Goal: Task Accomplishment & Management: Use online tool/utility

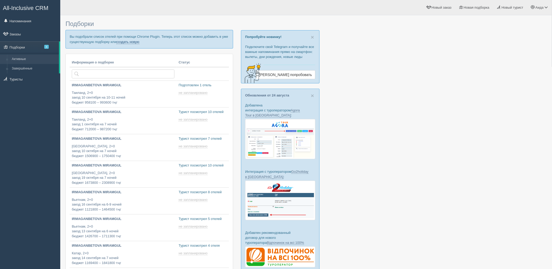
click at [128, 41] on link "создать новую" at bounding box center [127, 42] width 23 height 4
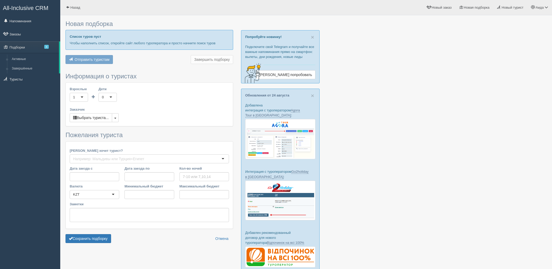
type input "7"
type input "835700"
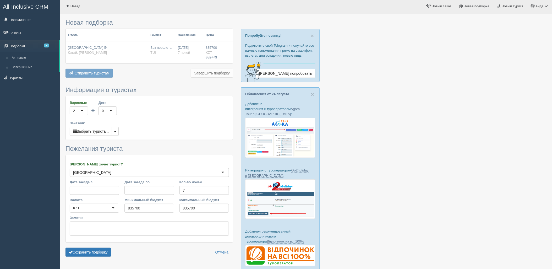
scroll to position [42, 0]
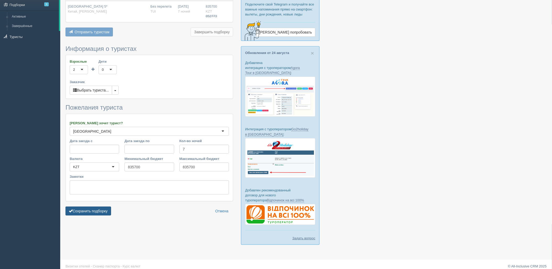
click at [108, 209] on button "Сохранить подборку" at bounding box center [88, 210] width 46 height 9
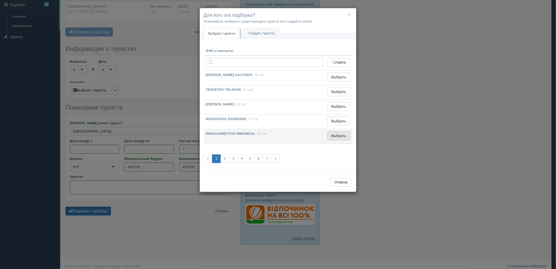
click at [342, 135] on button "Выбрать" at bounding box center [339, 135] width 23 height 9
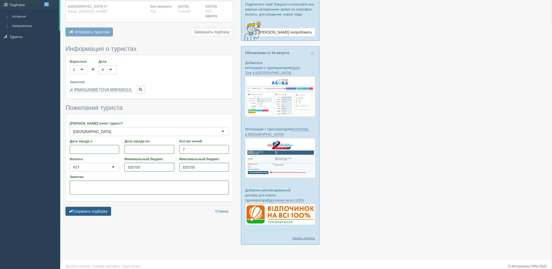
click at [110, 209] on button "Сохранить подборку" at bounding box center [88, 211] width 46 height 9
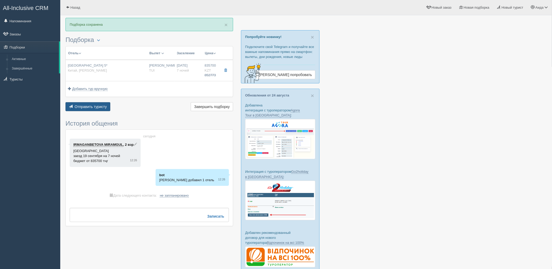
click at [85, 104] on span "Отправить туристу" at bounding box center [91, 106] width 32 height 4
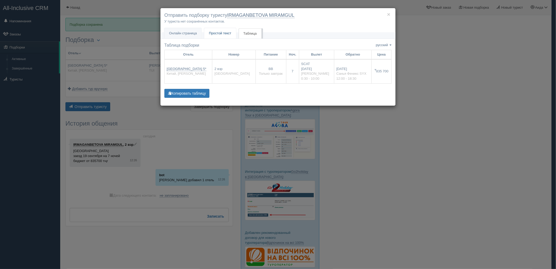
click at [223, 35] on span "Простой текст" at bounding box center [220, 33] width 23 height 4
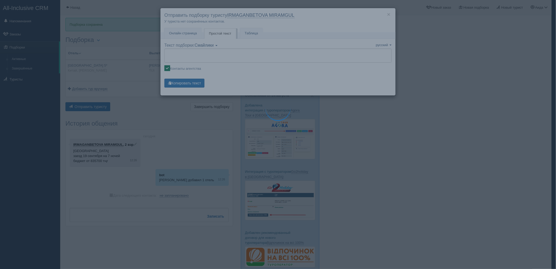
type textarea "🌞 Добрый день! Предлагаем Вам рассмотреть следующие варианты: 🌎 Китай, Сяншуй Б…"
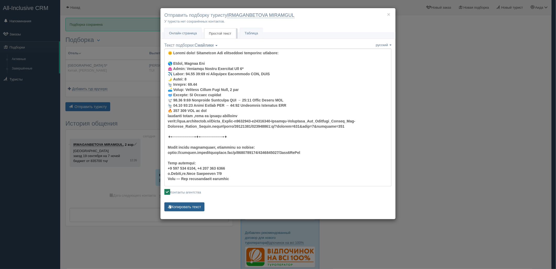
click at [196, 204] on button "Копировать текст" at bounding box center [184, 206] width 40 height 9
click at [190, 207] on button "Копировать текст" at bounding box center [184, 206] width 40 height 9
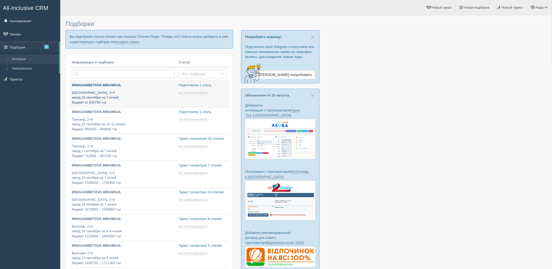
type input "2025-08-29 13:45"
type input "2025-08-29 13:25"
click at [126, 41] on link "создать новую" at bounding box center [127, 42] width 23 height 4
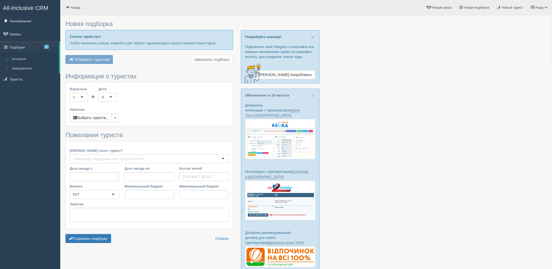
type input "7"
type input "814600"
type input "824900"
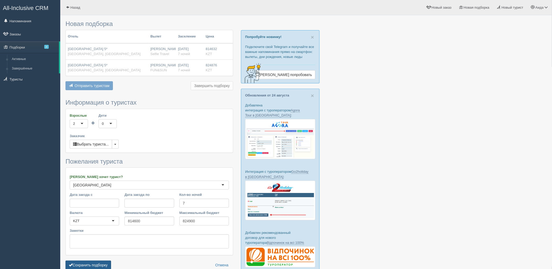
click at [102, 264] on button "Сохранить подборку" at bounding box center [88, 264] width 46 height 9
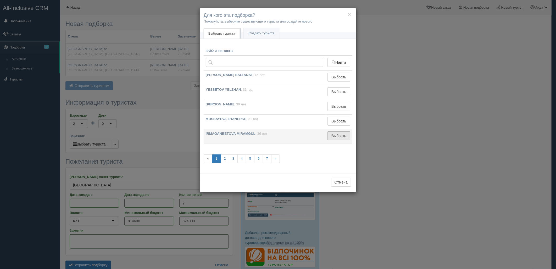
click at [336, 137] on button "Выбрать" at bounding box center [339, 135] width 23 height 9
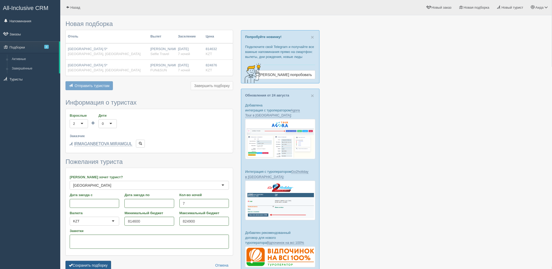
click at [95, 268] on button "Сохранить подборку" at bounding box center [88, 265] width 46 height 9
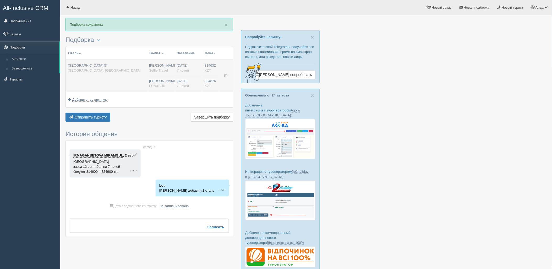
click at [119, 79] on td "[GEOGRAPHIC_DATA] 5* [GEOGRAPHIC_DATA], [GEOGRAPHIC_DATA]" at bounding box center [106, 76] width 81 height 32
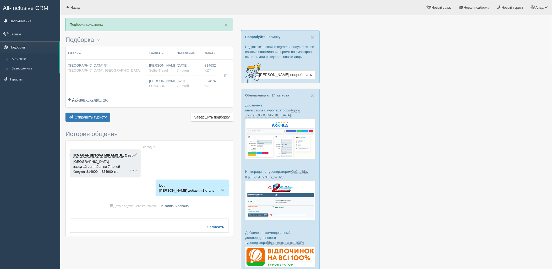
type input "[GEOGRAPHIC_DATA] 5*"
type input "https://www.tripadvisor.ru/Hotel_Review-g1169142-d10434769-Reviews-Xiangshui_Ba…"
type textarea "красивый отель ,пляж на первой береговой"
type input "[GEOGRAPHIC_DATA]"
type input "Хайнань"
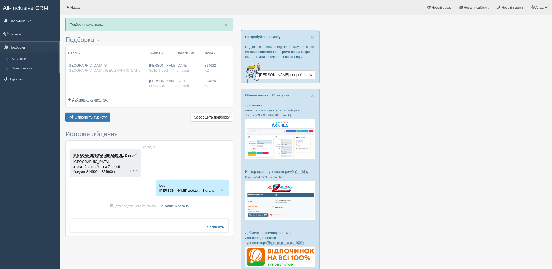
type input "814632.00"
type input "[PERSON_NAME]"
type input "Санья Феникс SYX"
type input "00:30"
type input "10:00"
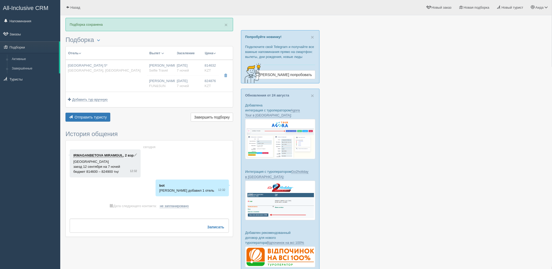
type input "SCAT"
type input "12:00"
type input "18:30"
type input "7"
type input "superior garden view room"
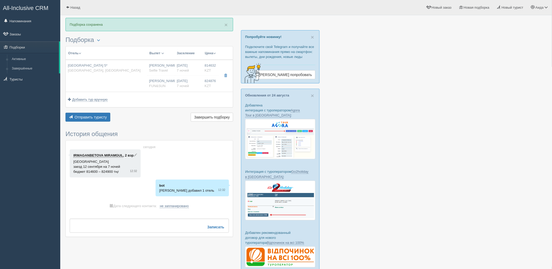
type input "BB - Только завтрак"
type input "Selfie Travel"
type input "[URL][DOMAIN_NAME]"
type input "824876.00"
type input "[PERSON_NAME]"
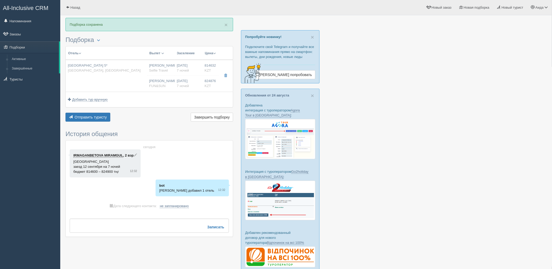
type input "Санья Феникс SYX"
type input "00:30"
type input "10:00"
type input "SCAT"
type input "12:00"
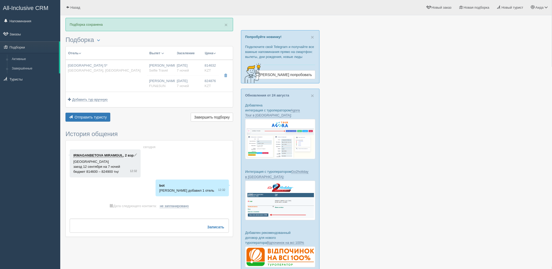
type input "18:30"
type input "7"
type input "superior garden view room"
type input "BB - Только завтрак"
type input "FUN&SUN"
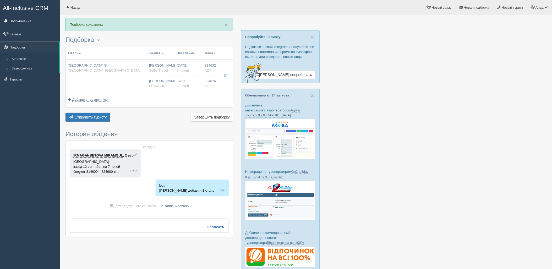
type input "[URL][DOMAIN_NAME]"
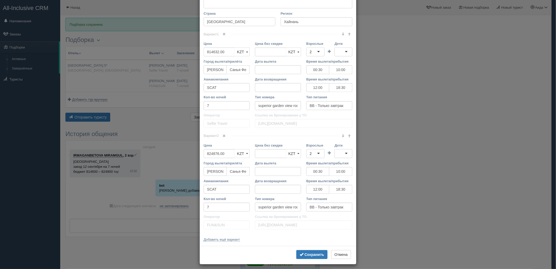
scroll to position [202, 0]
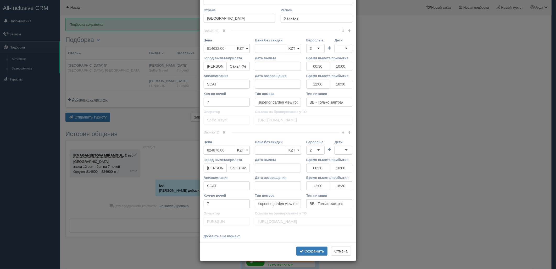
click at [207, 47] on input "814632.00" at bounding box center [219, 48] width 31 height 9
type input "814632.00"
type input "806500"
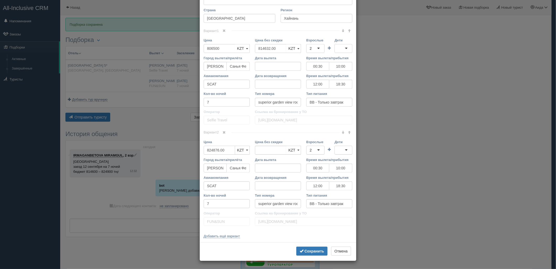
click at [217, 152] on input "824876.00" at bounding box center [219, 150] width 31 height 9
click at [217, 153] on input "824876.00" at bounding box center [219, 150] width 31 height 9
type input "82487.00"
type input "824876.00"
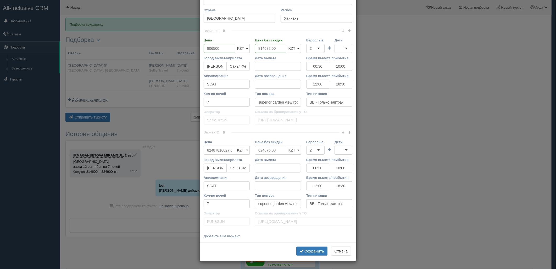
scroll to position [0, 0]
drag, startPoint x: 228, startPoint y: 148, endPoint x: 187, endPoint y: 154, distance: 41.4
click at [187, 154] on div "× Редактировать тур Название отеля [GEOGRAPHIC_DATA] 5* Ссылка на отель для тур…" at bounding box center [278, 134] width 556 height 269
type input "00"
drag, startPoint x: 227, startPoint y: 151, endPoint x: 192, endPoint y: 155, distance: 35.0
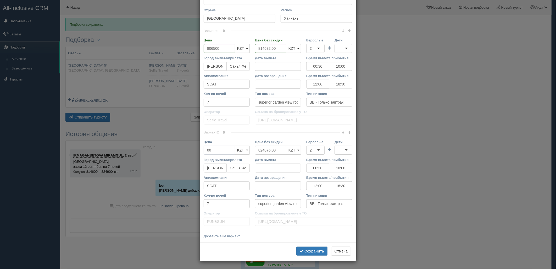
click at [192, 155] on div "× Редактировать тур Название отеля [GEOGRAPHIC_DATA] 5* Ссылка на отель для тур…" at bounding box center [278, 134] width 556 height 269
type input "816600"
click at [306, 254] on button "Сохранить" at bounding box center [311, 250] width 31 height 9
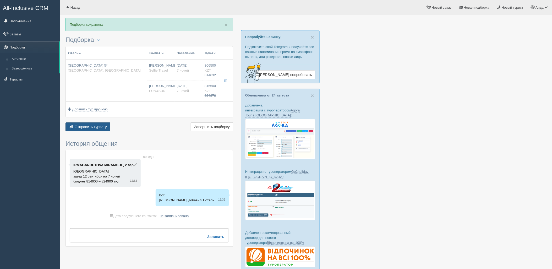
click at [103, 125] on span "Отправить туристу" at bounding box center [91, 127] width 32 height 4
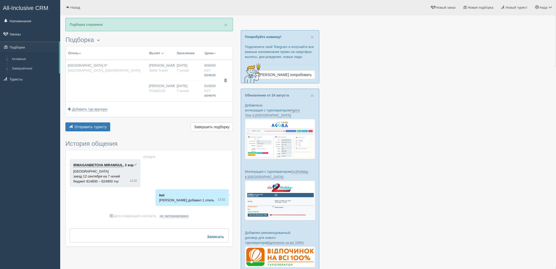
type textarea "🌞 Добрый день! Предлагаем Вам рассмотреть следующие варианты: 🌎 Китай, Хайнань …"
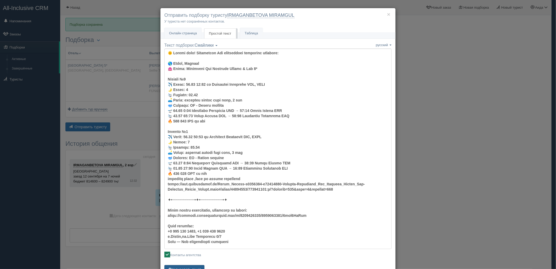
click at [194, 267] on button "Копировать текст" at bounding box center [184, 269] width 40 height 9
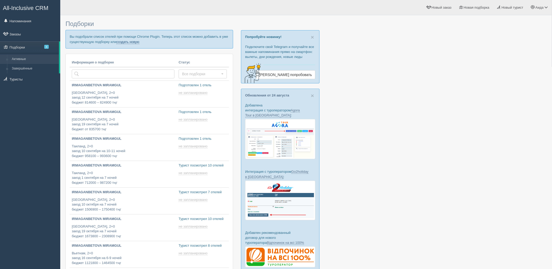
click at [131, 43] on link "создать новую" at bounding box center [127, 42] width 23 height 4
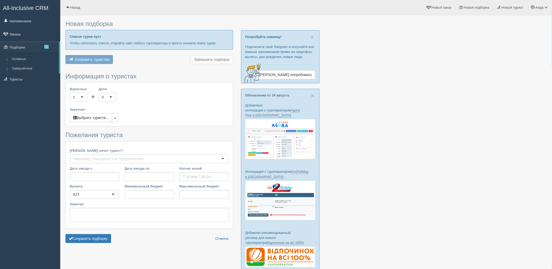
type input "7"
type input "834700"
type input "834800"
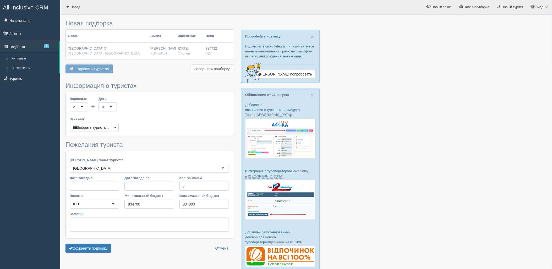
scroll to position [42, 0]
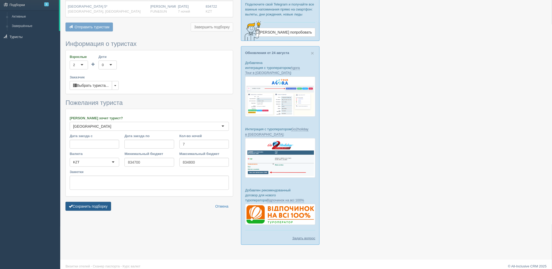
click at [82, 207] on button "Сохранить подборку" at bounding box center [88, 206] width 46 height 9
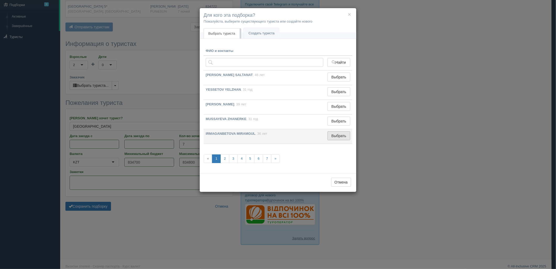
click at [337, 140] on button "Выбрать" at bounding box center [339, 135] width 23 height 9
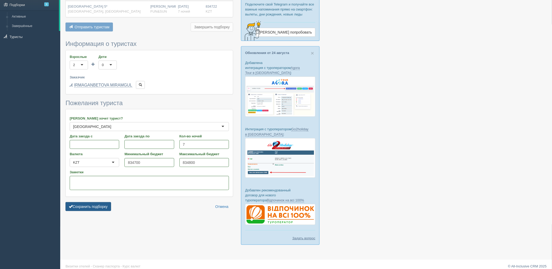
click at [105, 208] on button "Сохранить подборку" at bounding box center [88, 206] width 46 height 9
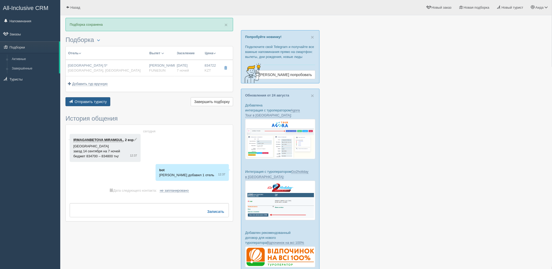
click at [100, 103] on span "Отправить туристу" at bounding box center [91, 101] width 32 height 4
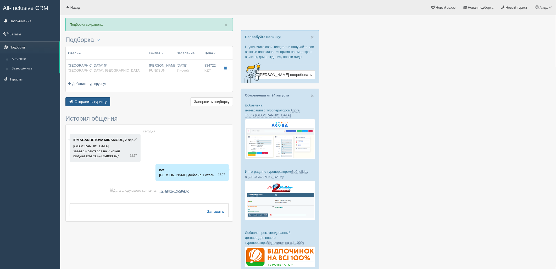
type textarea "🌞 Loremi dolo! Sitametcon Adi elitseddoei temporinc utlabore: 🌎 Etdol, Magnaal …"
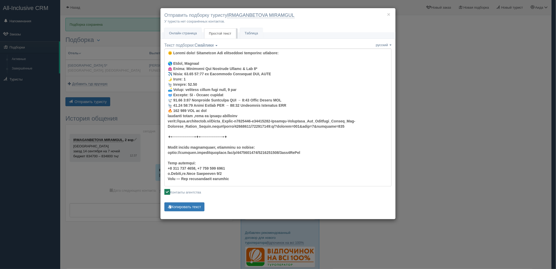
click at [457, 116] on div "× Отправить подборку туристу IRMAGANBETOVA MIRAMGUL У туриста нет сохранённых к…" at bounding box center [278, 134] width 556 height 269
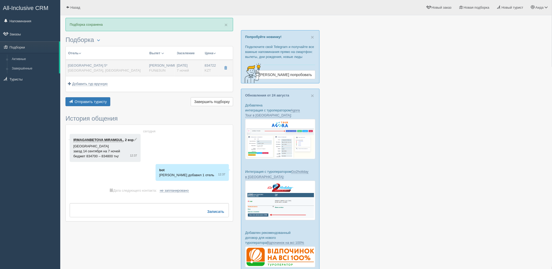
click at [134, 69] on div "[GEOGRAPHIC_DATA] 5* [GEOGRAPHIC_DATA], [GEOGRAPHIC_DATA]" at bounding box center [106, 68] width 77 height 10
type input "[GEOGRAPHIC_DATA] 5*"
type input "[URL][DOMAIN_NAME]"
type textarea "красивый отель ,пляж на первой береговой"
type input "[GEOGRAPHIC_DATA]"
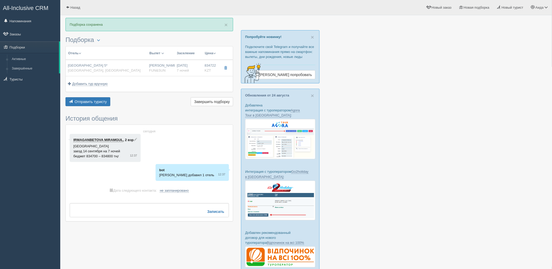
type input "Хайнань"
type input "834722.00"
type input "[PERSON_NAME]"
type input "Санья Феникс SYX"
type input "00:05"
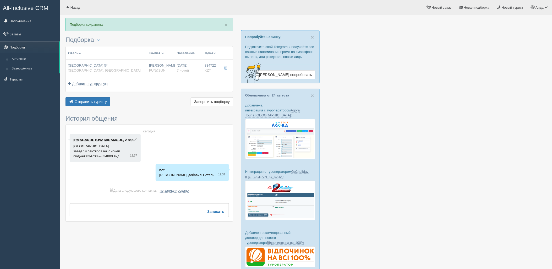
type input "09:35"
type input "SCAT"
type input "11:35"
type input "18:05"
type input "7"
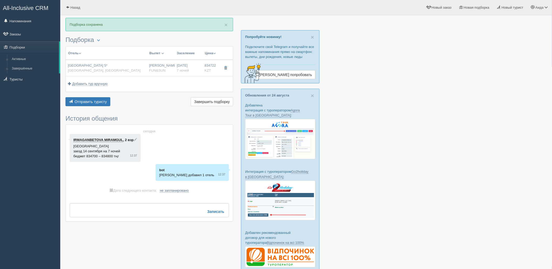
type input "superior garden view room"
type input "BB - Только завтрак"
type input "FUN&SUN"
type input "[URL][DOMAIN_NAME]"
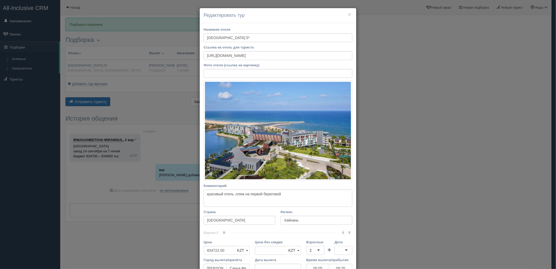
scroll to position [47, 0]
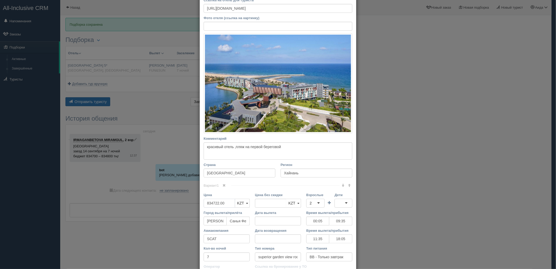
click at [211, 207] on input "834722.00" at bounding box center [219, 202] width 31 height 9
type input "834722.00"
type input "826400"
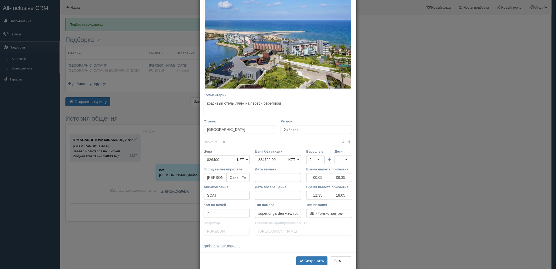
scroll to position [92, 0]
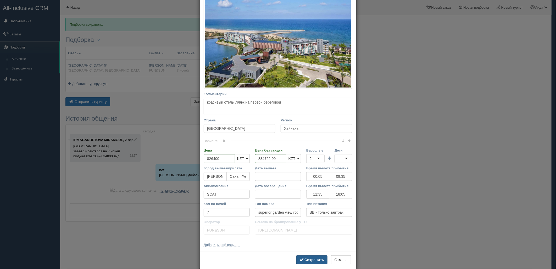
click at [305, 256] on button "Сохранить" at bounding box center [311, 259] width 31 height 9
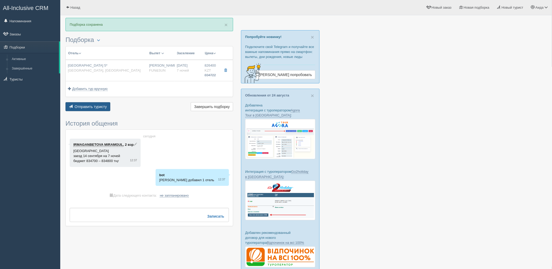
click at [88, 110] on button "Отправить туристу Отправить" at bounding box center [87, 106] width 45 height 9
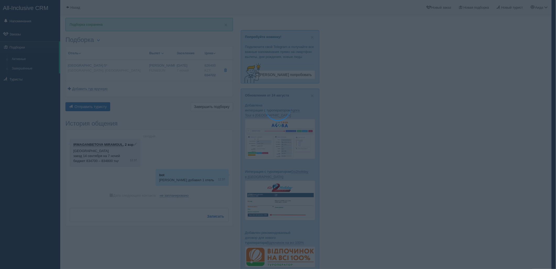
type textarea "🌞 Добрый день! Предлагаем Вам рассмотреть следующие варианты: 🌎 Китай, Хайнань …"
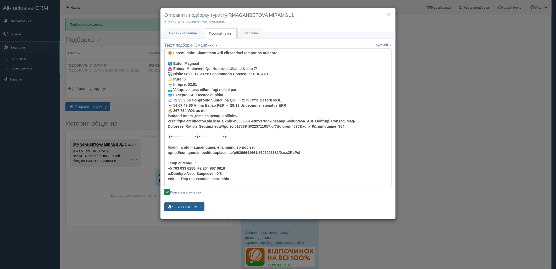
click at [187, 209] on button "Копировать текст" at bounding box center [184, 206] width 40 height 9
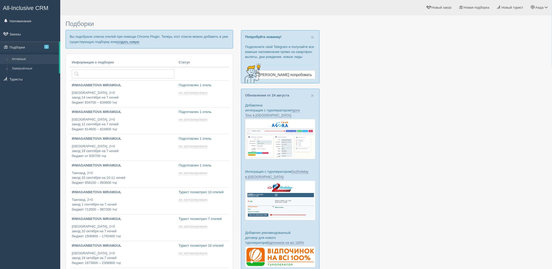
click at [137, 43] on link "создать новую" at bounding box center [127, 42] width 23 height 4
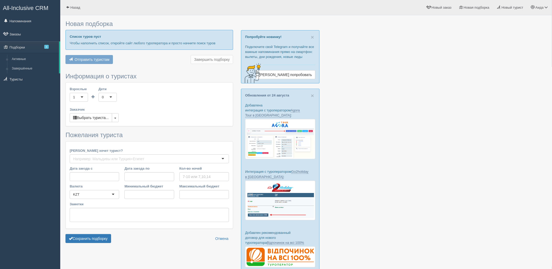
type input "7"
type input "970800"
type input "970900"
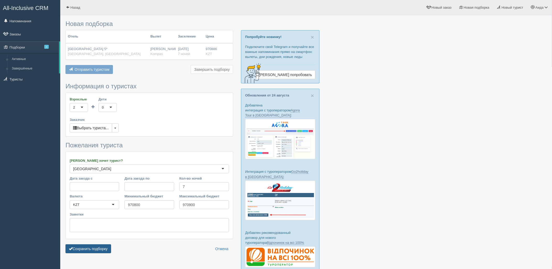
click at [100, 252] on button "Сохранить подборку" at bounding box center [88, 248] width 46 height 9
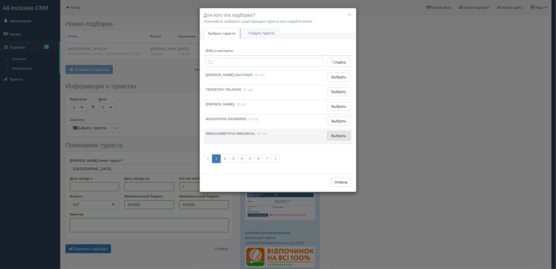
click at [349, 137] on button "Выбрать" at bounding box center [339, 135] width 23 height 9
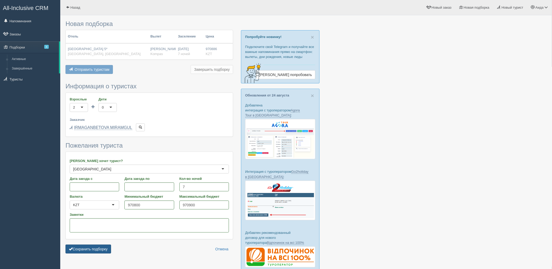
click at [99, 250] on button "Сохранить подборку" at bounding box center [88, 248] width 46 height 9
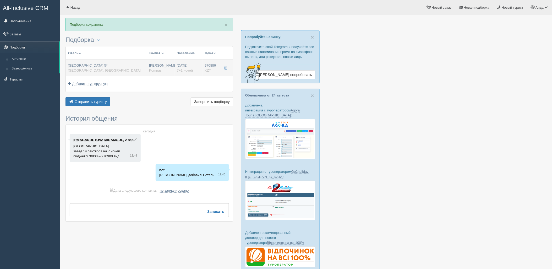
click at [134, 66] on div "[GEOGRAPHIC_DATA] 5* [GEOGRAPHIC_DATA], [GEOGRAPHIC_DATA]" at bounding box center [106, 68] width 77 height 10
type input "[GEOGRAPHIC_DATA] 5*"
type input "[URL][DOMAIN_NAME]"
type textarea "красивый отель ,пляж на первой береговой"
type input "[GEOGRAPHIC_DATA]"
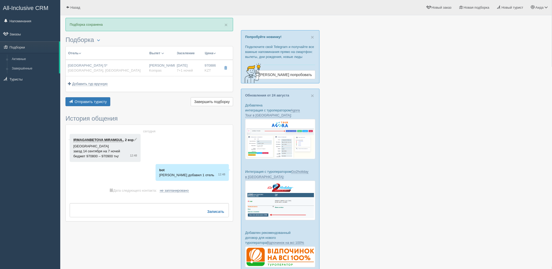
type input "Хайнань"
type input "970886.00"
type input "[PERSON_NAME]"
type input "Санья Феникс SYX"
type input "20:20"
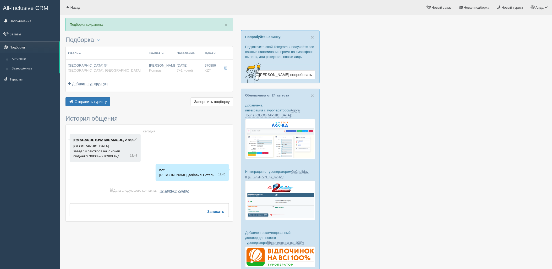
type input "06:55"
type input "Air Astana"
type input "13:25"
type input "18:25"
type input "7+1"
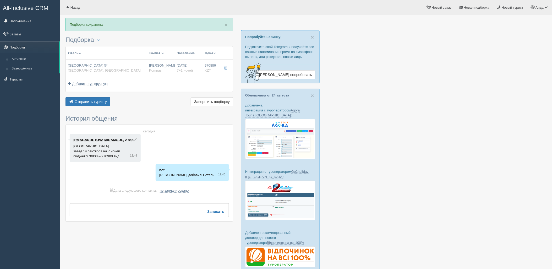
type input "deluxe garden view"
type input "BB - Только завтрак"
type input "Kompas"
type input "[URL][DOMAIN_NAME]"
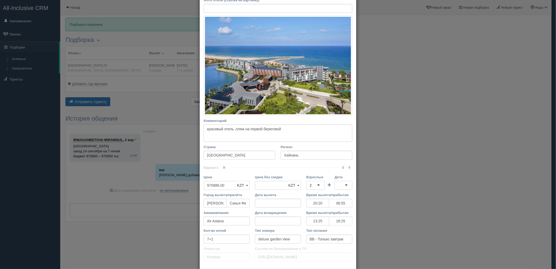
scroll to position [86, 0]
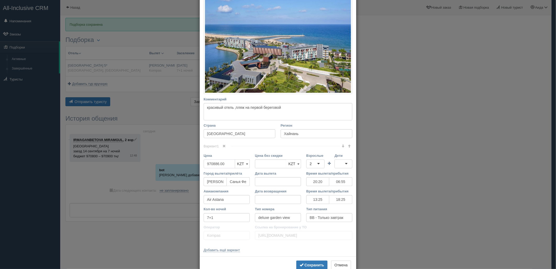
drag, startPoint x: 227, startPoint y: 164, endPoint x: 203, endPoint y: 163, distance: 23.8
click at [204, 163] on input "970886.00" at bounding box center [219, 163] width 31 height 9
type input "970886.00"
type input "961000"
click at [315, 263] on b "Сохранить" at bounding box center [314, 265] width 20 height 4
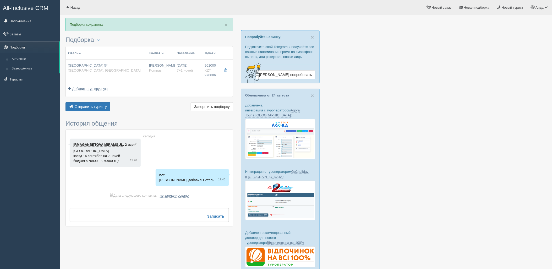
click at [81, 114] on div "× Подборка сохранена [GEOGRAPHIC_DATA] Менеджер: [PERSON_NAME] Показать удалённ…" at bounding box center [149, 124] width 168 height 213
click at [81, 109] on button "Отправить туристу Отправить" at bounding box center [87, 106] width 45 height 9
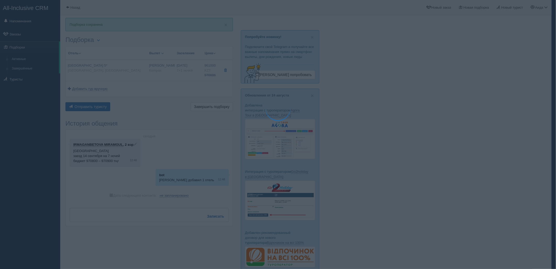
type textarea "🌞 Loremi dolo! Sitametcon Adi elitseddoei temporinc utlabore: 🌎 Etdol, Magnaal …"
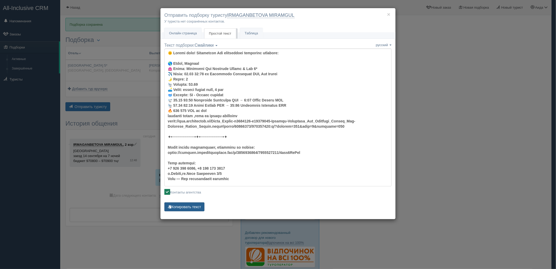
click at [188, 201] on div "Текст подборки: Смайлики Компактный Аскетический Смайлики Смайлики Компактный А…" at bounding box center [277, 127] width 227 height 170
click at [189, 204] on button "Копировать текст" at bounding box center [184, 206] width 40 height 9
